Goal: Task Accomplishment & Management: Use online tool/utility

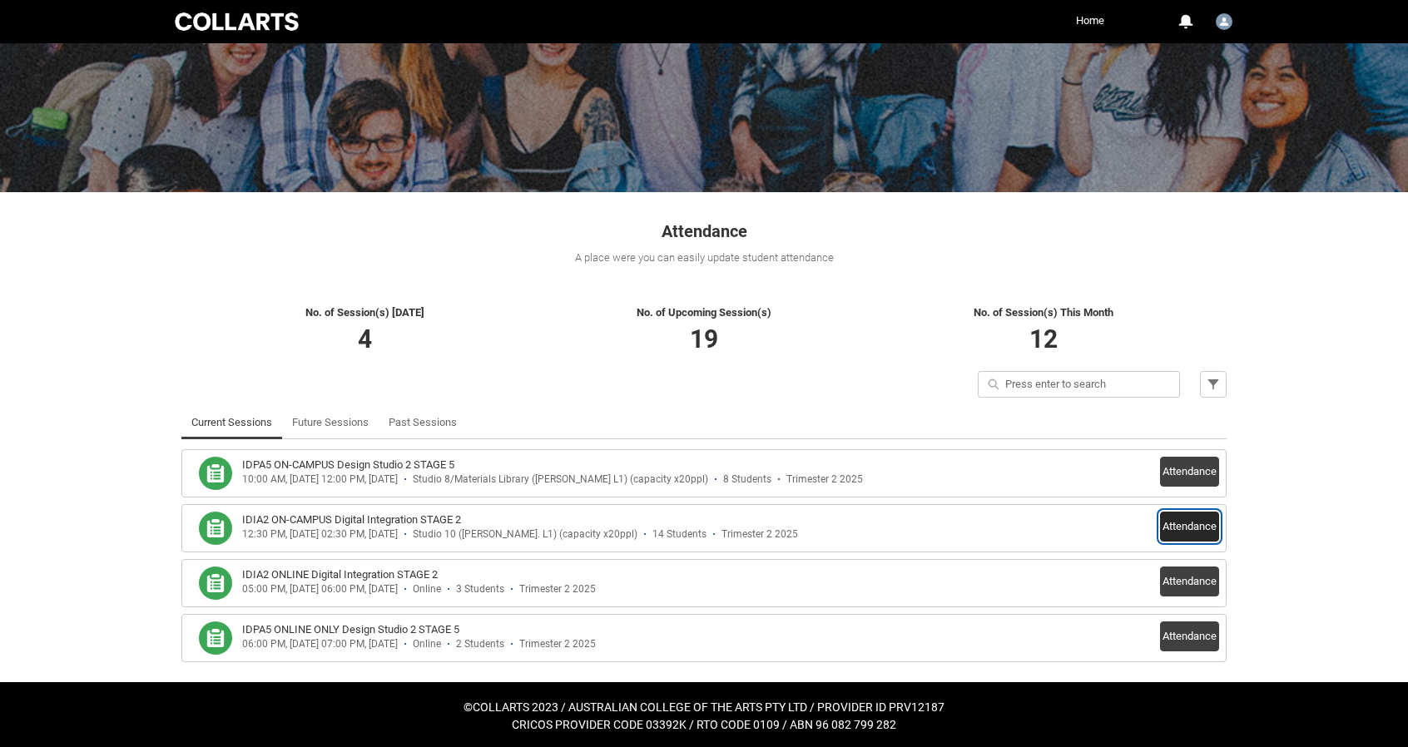
click at [1208, 532] on button "Attendance" at bounding box center [1189, 527] width 59 height 30
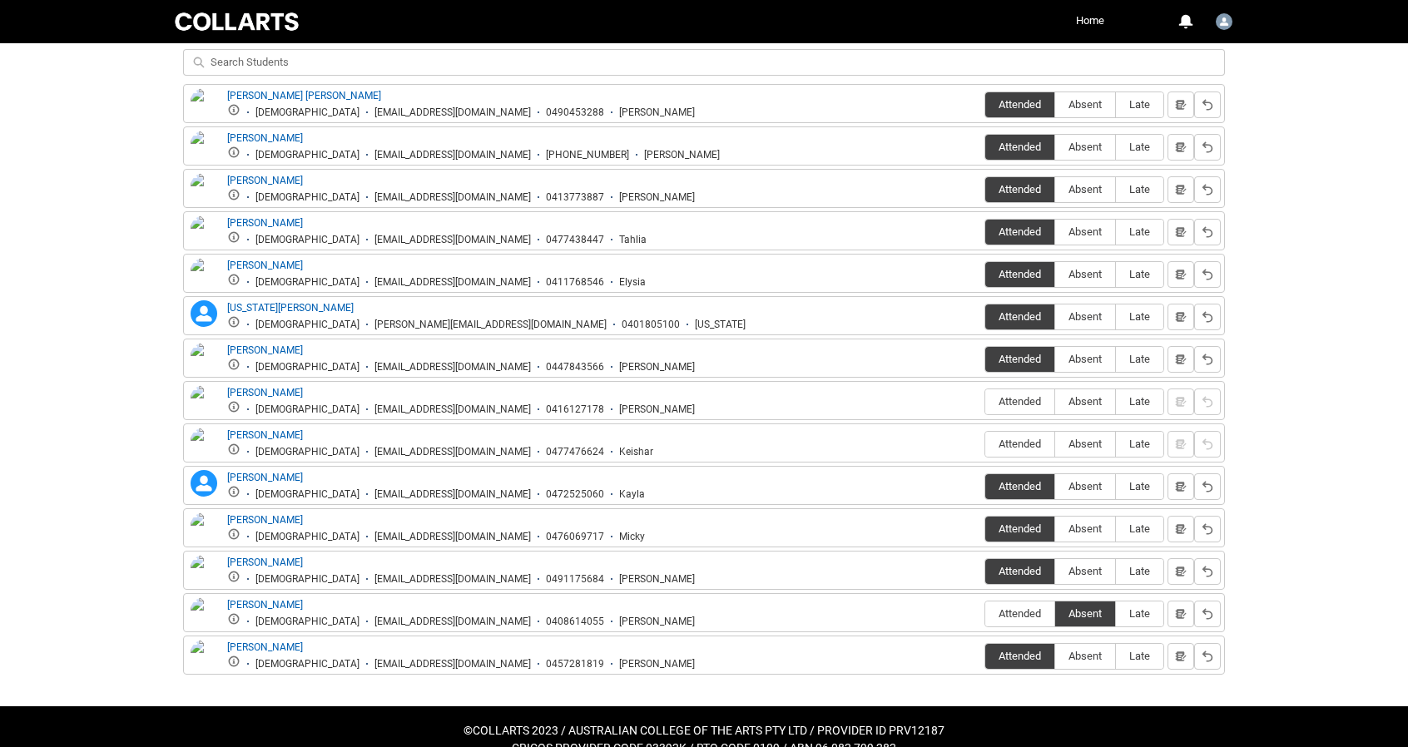
scroll to position [640, 0]
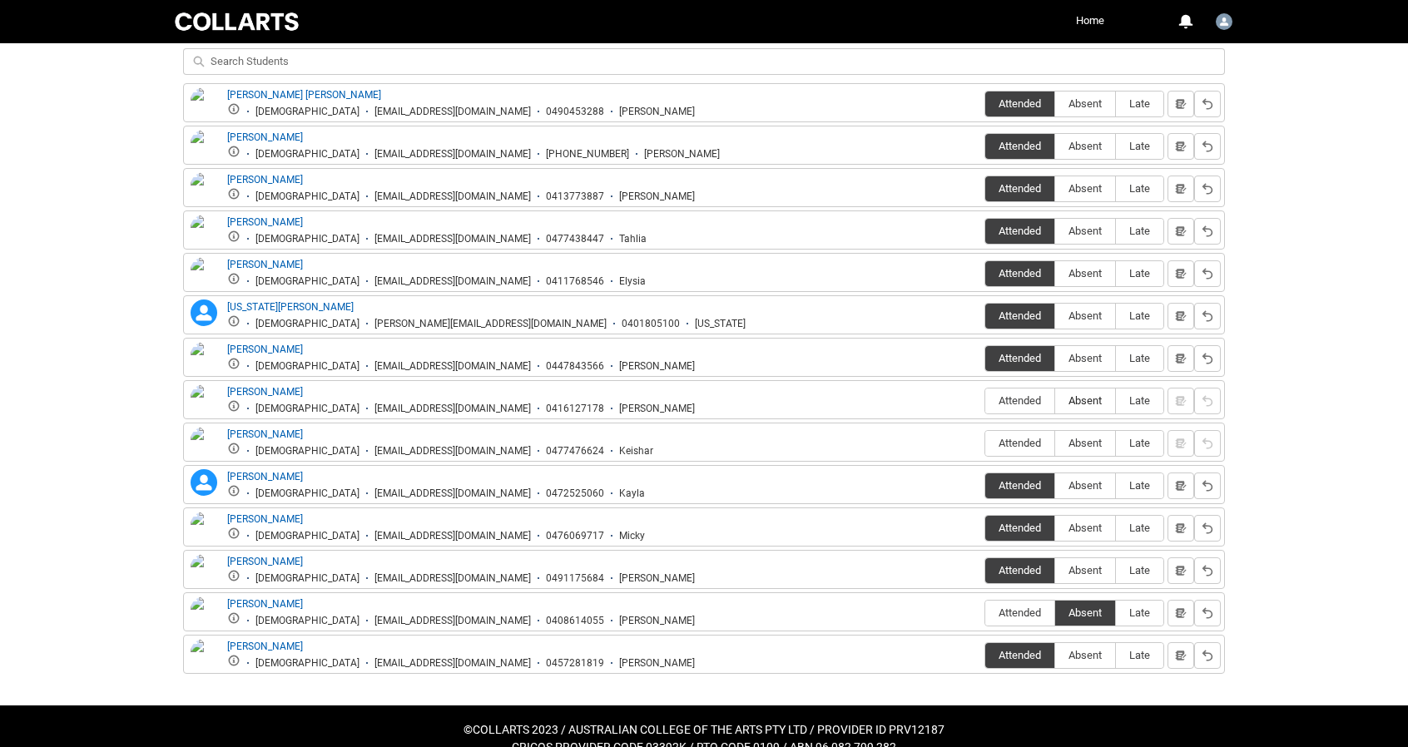
click at [1081, 395] on span "Absent" at bounding box center [1085, 401] width 60 height 12
click at [1055, 400] on input "Absent" at bounding box center [1055, 400] width 1 height 1
type lightning-radio-group "Absent"
radio input "true"
click at [1087, 437] on span "Absent" at bounding box center [1085, 443] width 60 height 12
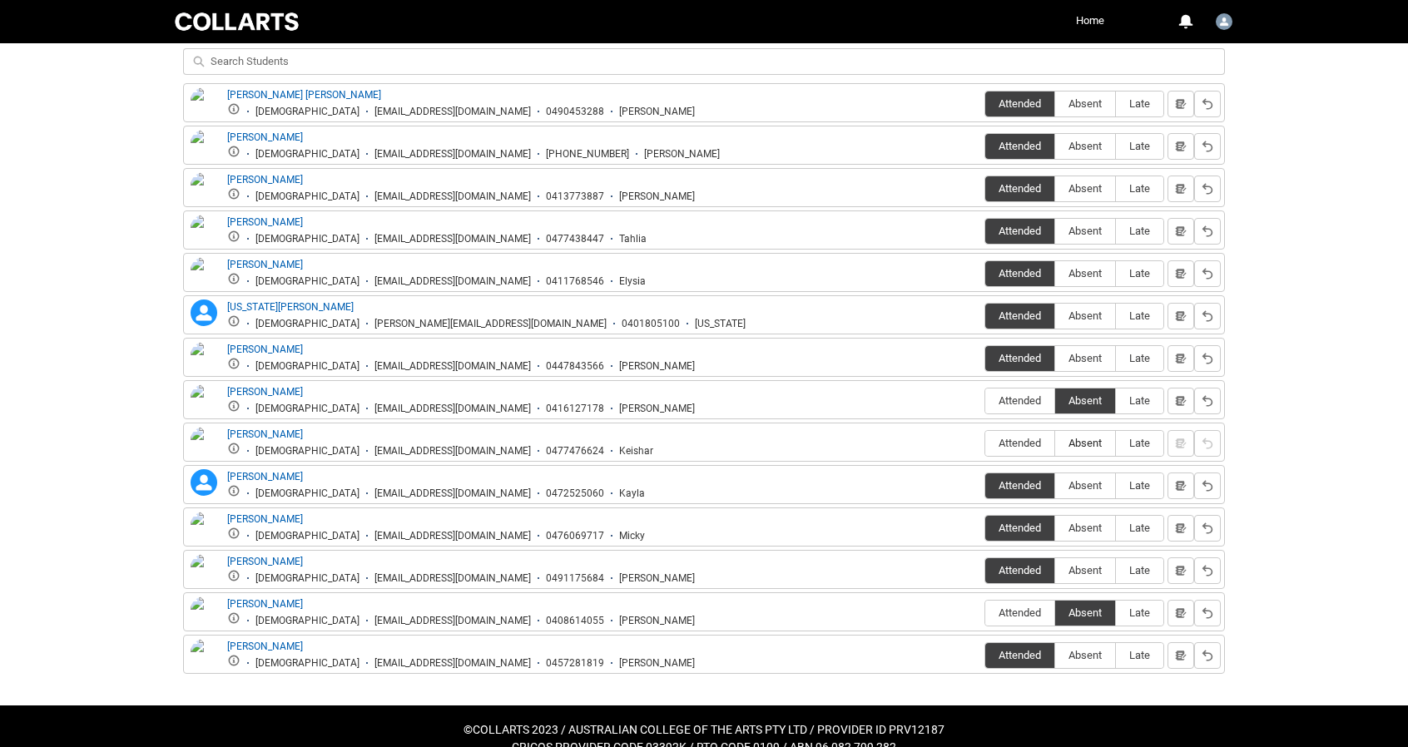
click at [1055, 443] on input "Absent" at bounding box center [1055, 443] width 1 height 1
type lightning-radio-group "Absent"
radio input "true"
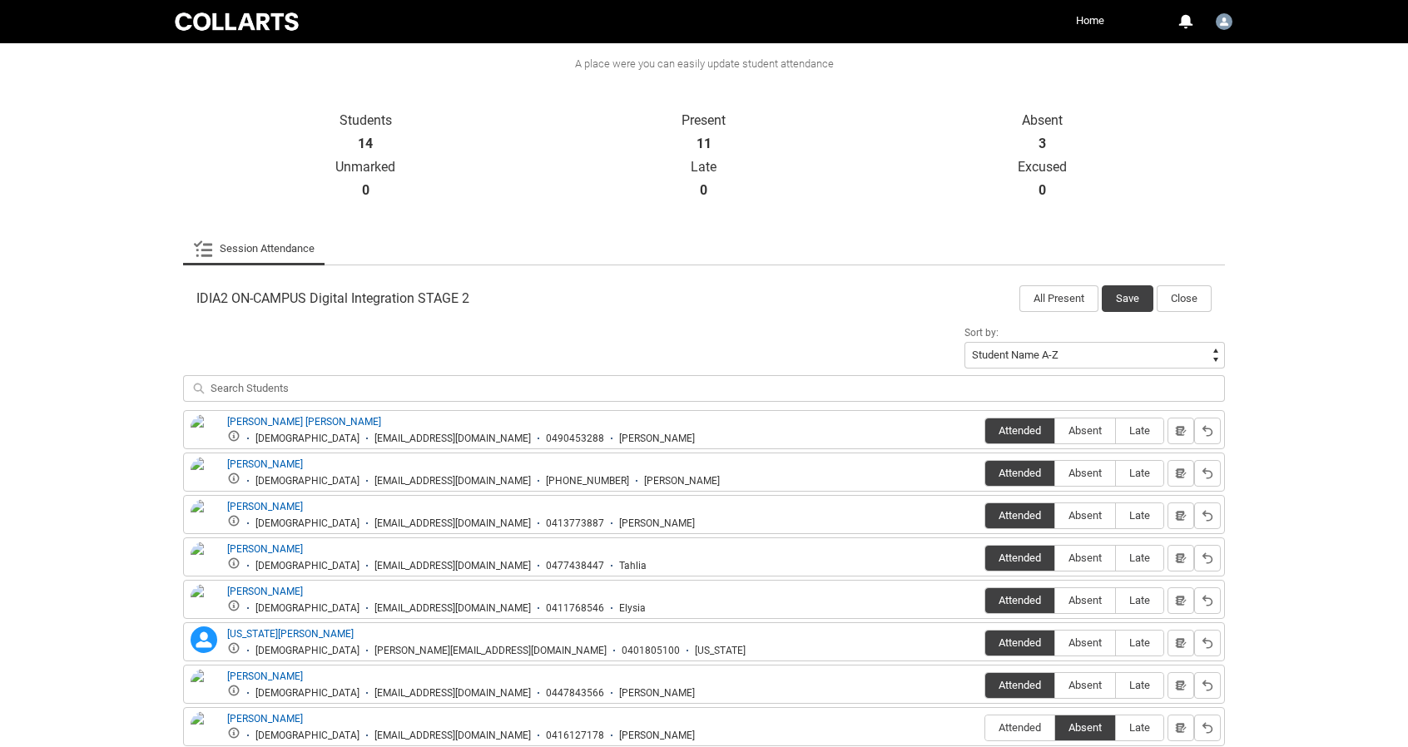
scroll to position [274, 0]
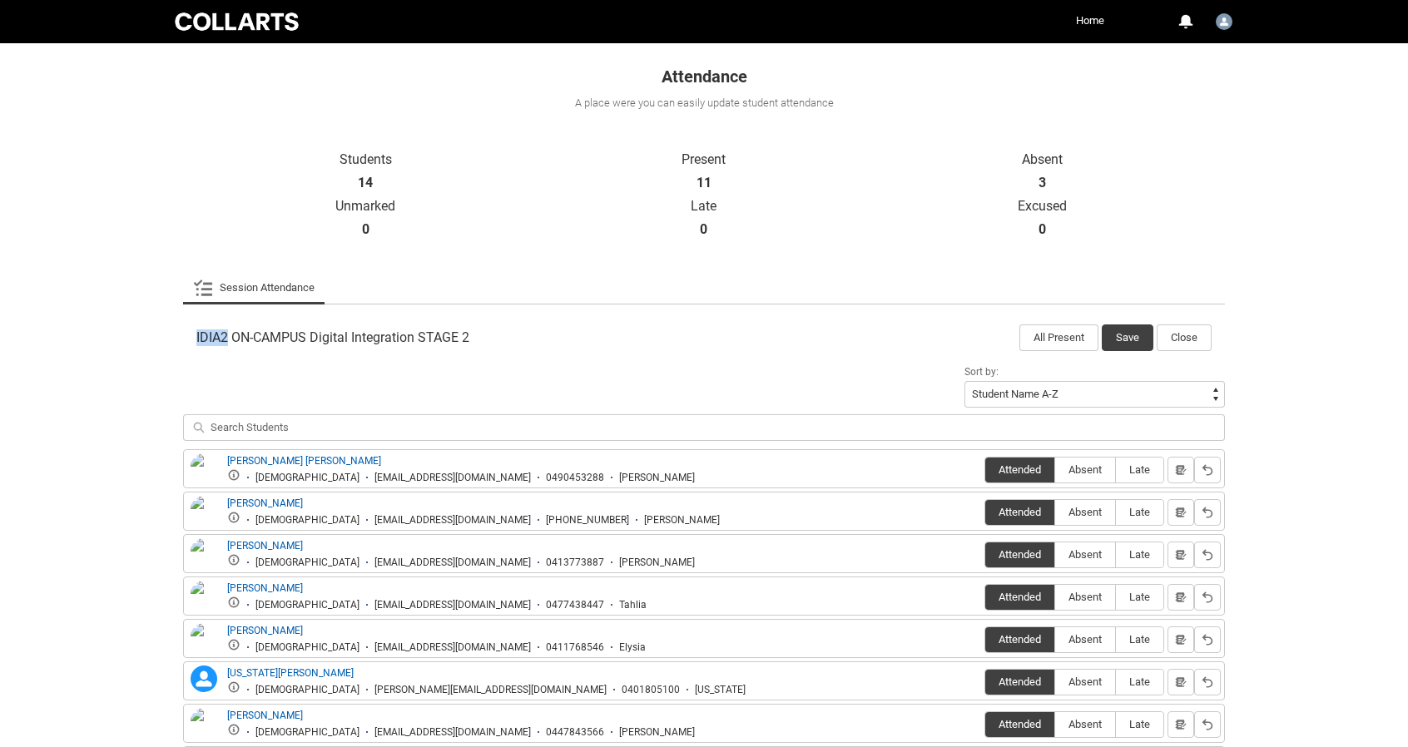
drag, startPoint x: 190, startPoint y: 337, endPoint x: 228, endPoint y: 336, distance: 38.3
click at [228, 336] on div "IDIA2 ON-CAMPUS Digital Integration STAGE 2 All Present Save Close" at bounding box center [704, 333] width 1042 height 37
copy span "IDIA2"
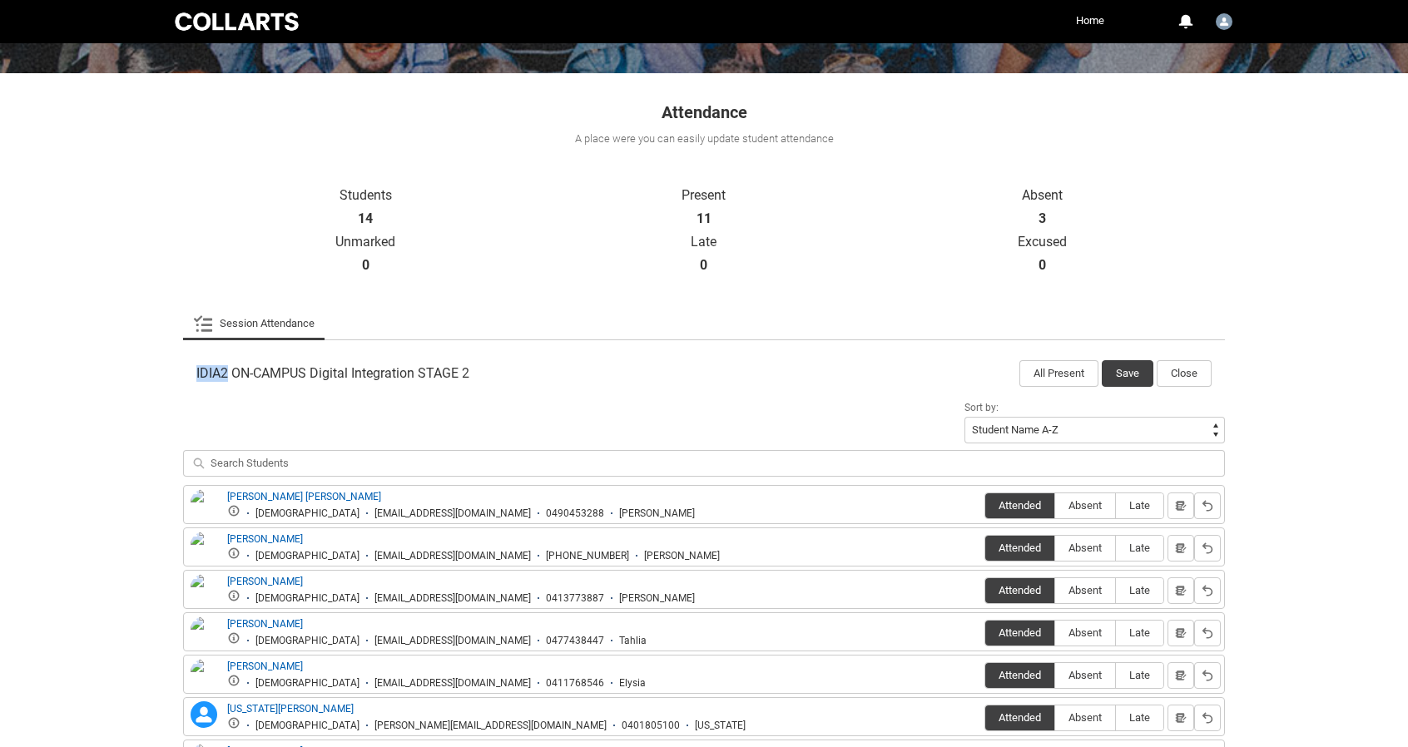
scroll to position [0, 0]
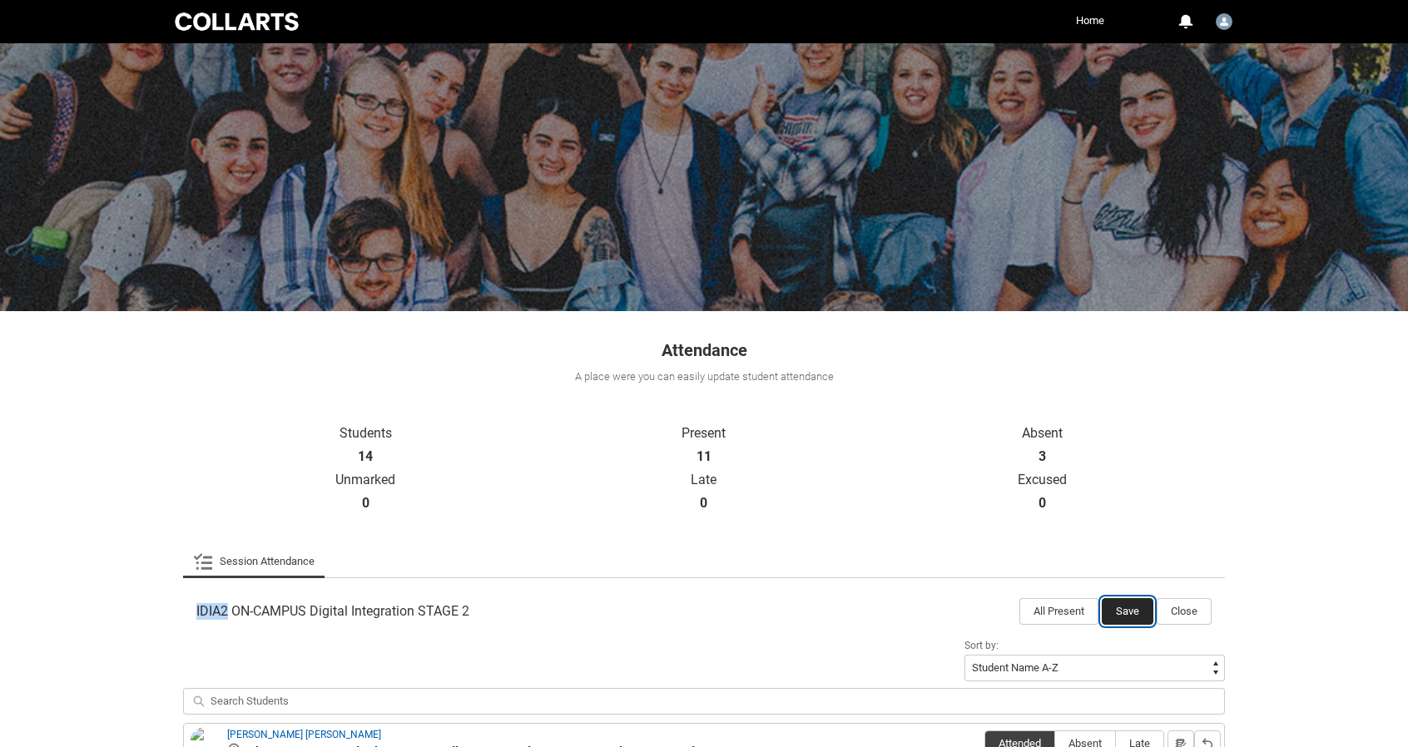
click at [1120, 618] on button "Save" at bounding box center [1128, 611] width 52 height 27
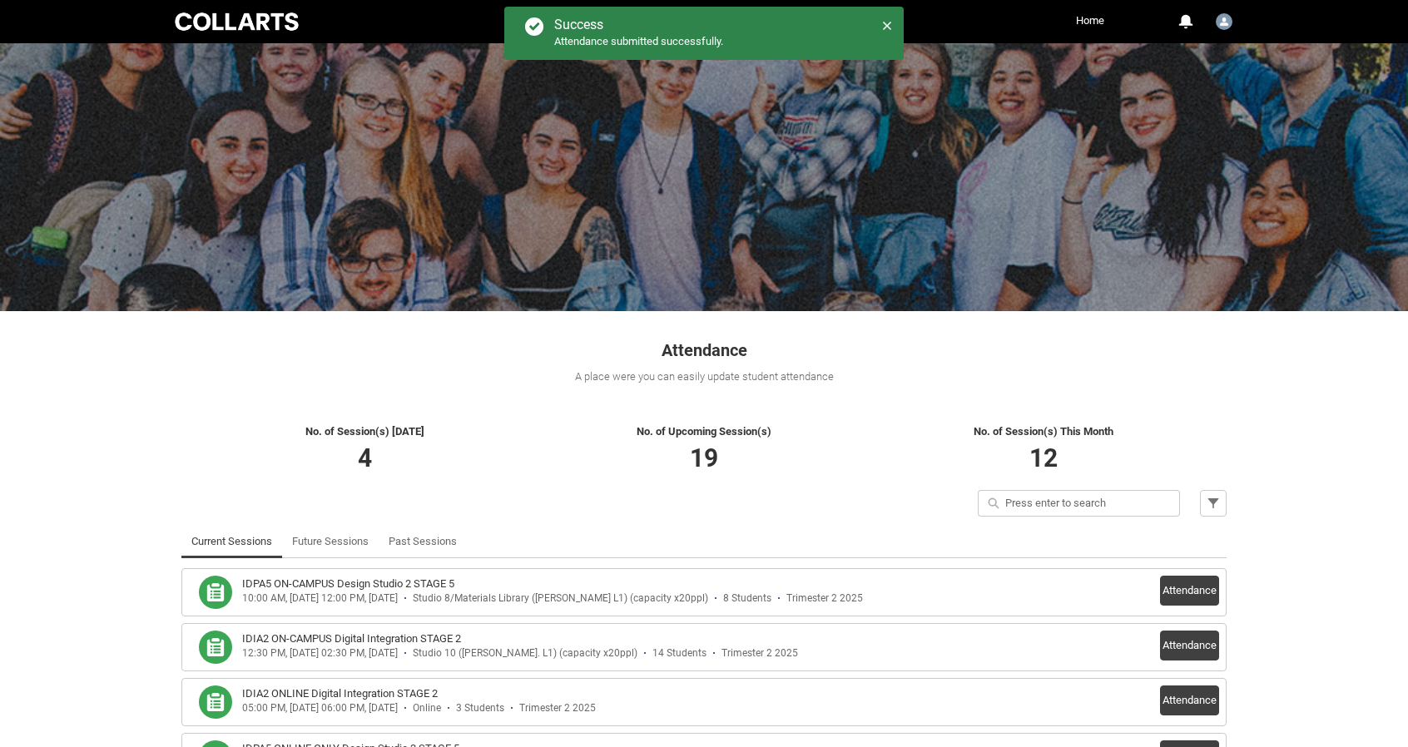
click at [268, 424] on p "No. of Session(s) [DATE]" at bounding box center [365, 432] width 340 height 17
